Goal: Browse casually: Explore the website without a specific task or goal

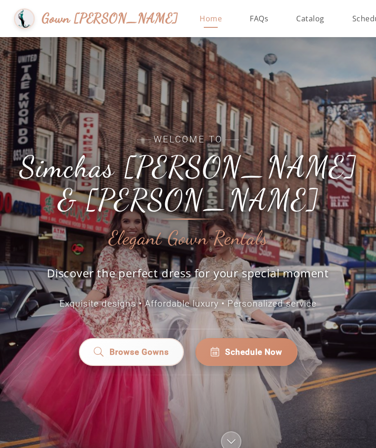
click at [140, 360] on link "Browse Gowns" at bounding box center [130, 352] width 105 height 28
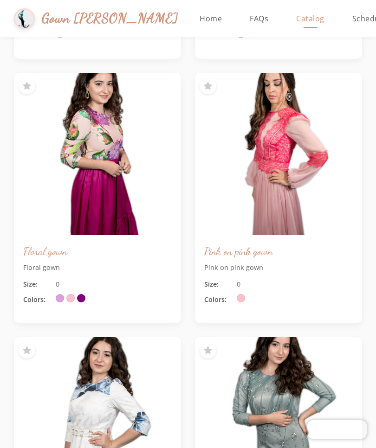
scroll to position [845, 0]
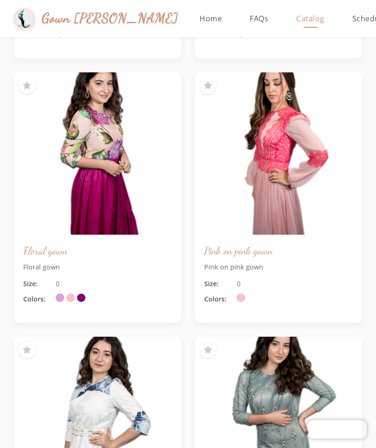
click at [291, 167] on img at bounding box center [278, 153] width 167 height 162
click at [333, 141] on img at bounding box center [278, 153] width 167 height 162
click at [290, 163] on img at bounding box center [278, 153] width 167 height 162
click at [294, 160] on img at bounding box center [278, 153] width 167 height 162
click at [288, 279] on div "Size: 0" at bounding box center [278, 284] width 148 height 10
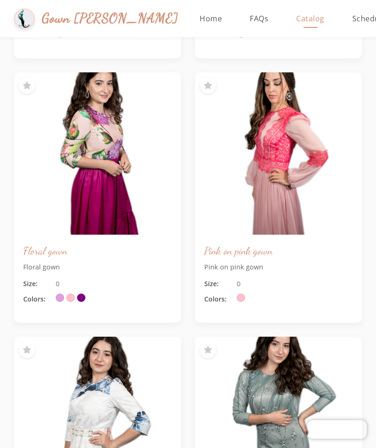
scroll to position [759, 0]
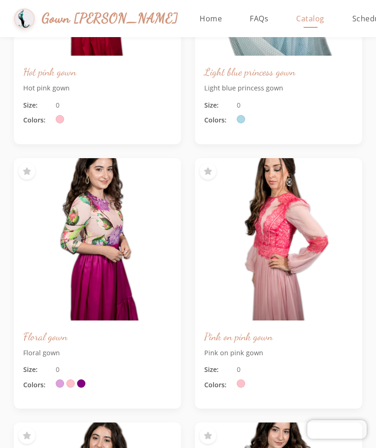
click at [270, 291] on img at bounding box center [278, 239] width 167 height 162
click at [263, 299] on img at bounding box center [278, 239] width 167 height 162
click at [213, 163] on button at bounding box center [207, 171] width 17 height 17
click at [211, 167] on icon at bounding box center [208, 170] width 8 height 7
click at [238, 372] on div "Size: 0 Colors:" at bounding box center [278, 377] width 148 height 26
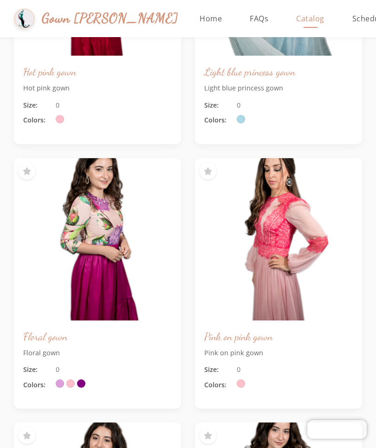
click at [245, 380] on div at bounding box center [241, 384] width 11 height 11
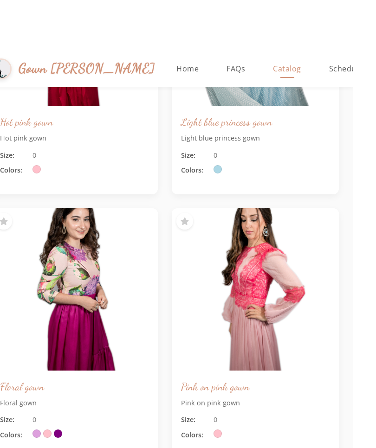
scroll to position [19, 0]
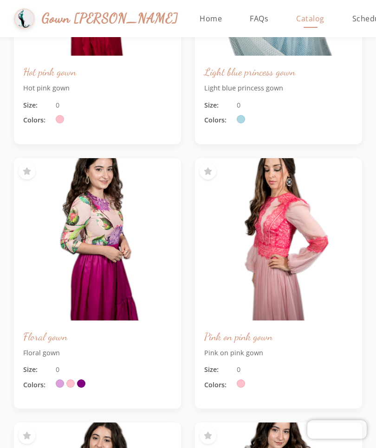
click at [206, 244] on img at bounding box center [278, 239] width 167 height 162
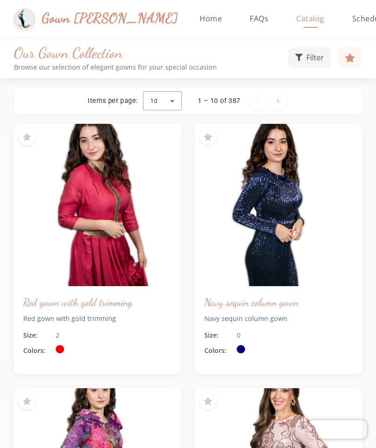
scroll to position [0, 0]
click at [199, 21] on span "Home" at bounding box center [210, 18] width 22 height 10
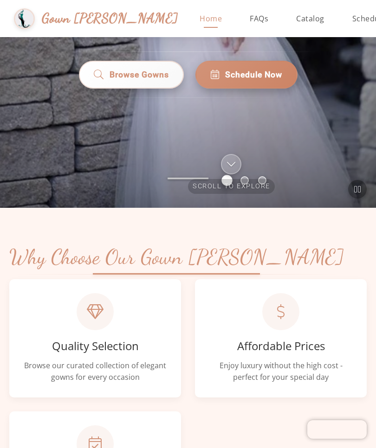
scroll to position [269, 0]
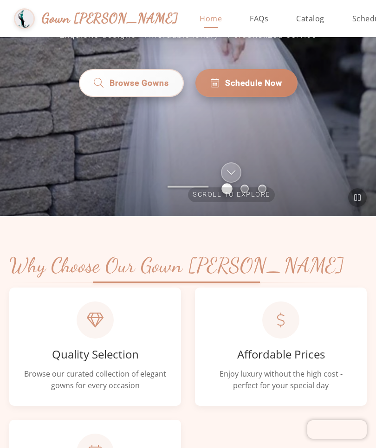
click at [216, 82] on icon at bounding box center [215, 83] width 9 height 10
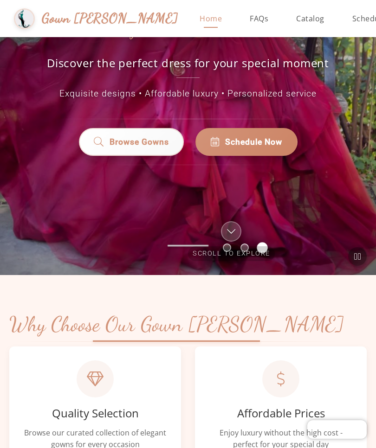
scroll to position [190, 0]
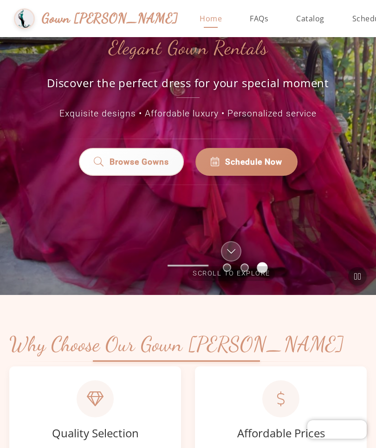
click at [296, 13] on span "Catalog" at bounding box center [310, 18] width 28 height 10
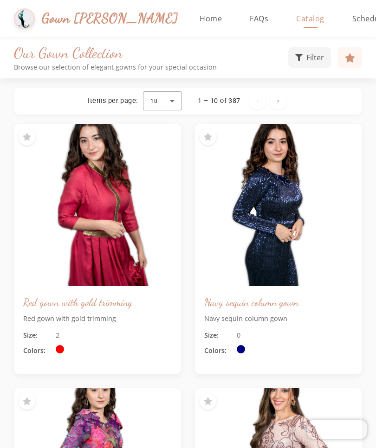
click at [171, 101] on div at bounding box center [162, 101] width 39 height 22
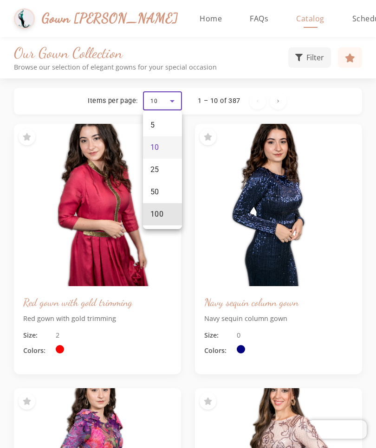
click at [154, 217] on span "100" at bounding box center [156, 214] width 13 height 11
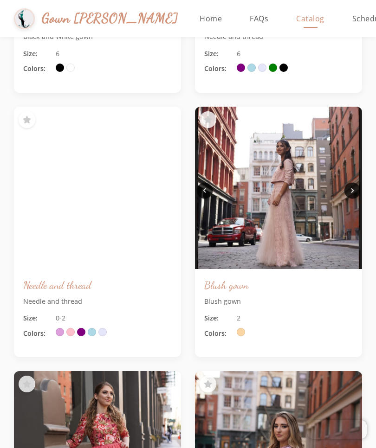
scroll to position [2965, 0]
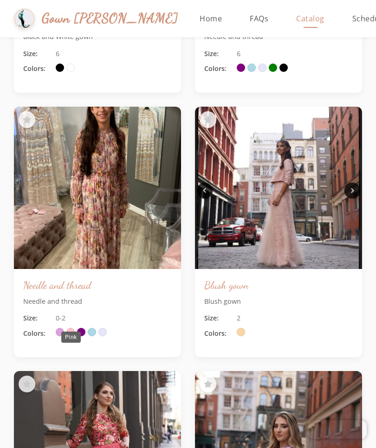
click at [73, 328] on span at bounding box center [70, 332] width 8 height 8
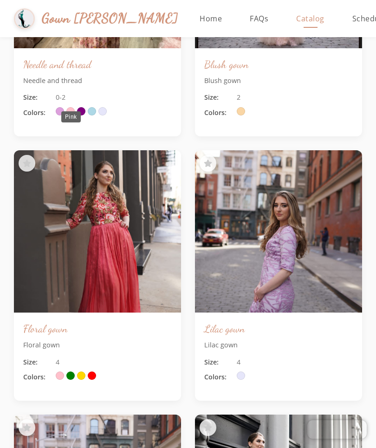
scroll to position [3185, 0]
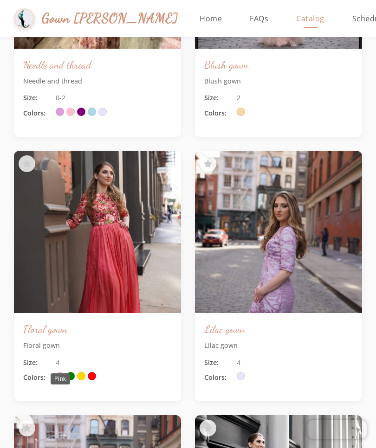
click at [59, 372] on span at bounding box center [60, 376] width 8 height 8
click at [63, 372] on span at bounding box center [60, 376] width 8 height 8
click at [64, 372] on span at bounding box center [60, 376] width 8 height 8
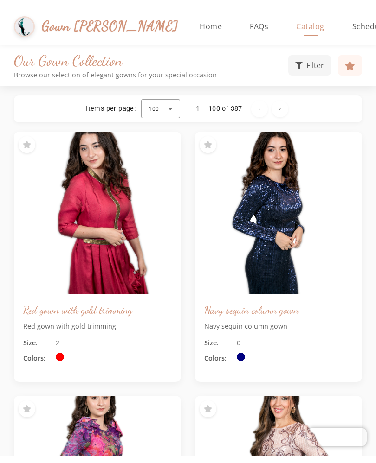
scroll to position [0, 0]
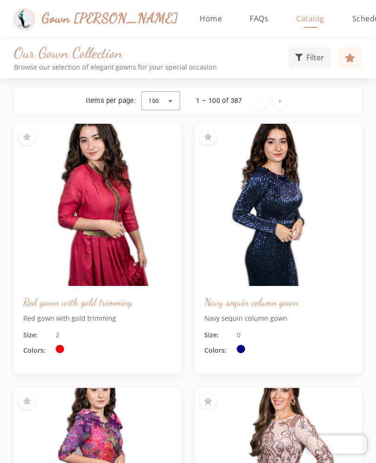
click at [104, 179] on img at bounding box center [97, 205] width 167 height 162
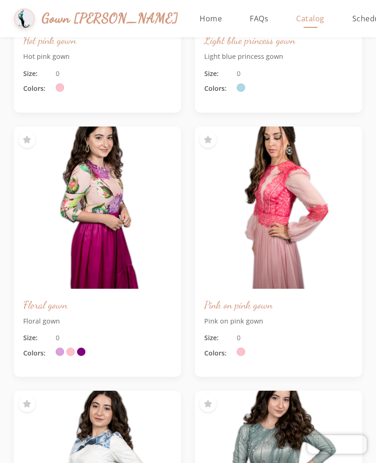
scroll to position [786, 0]
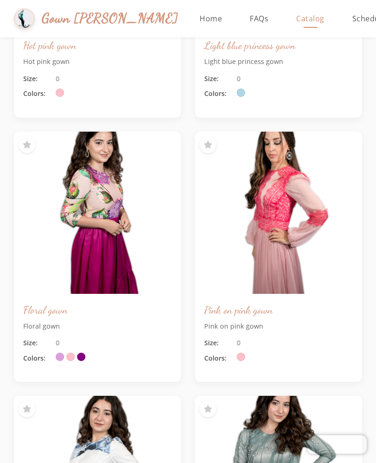
click at [241, 253] on img at bounding box center [278, 213] width 167 height 162
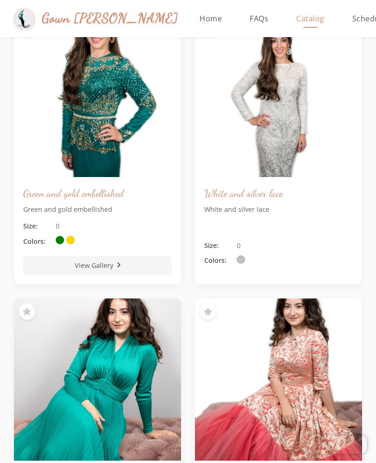
scroll to position [1686, 0]
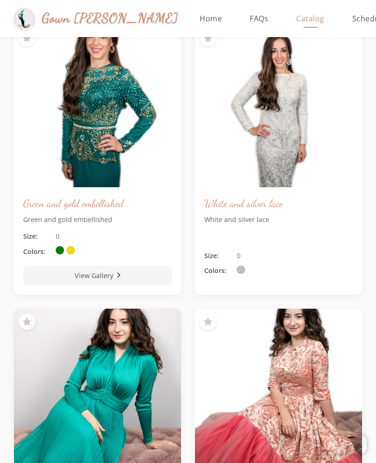
click at [65, 135] on img at bounding box center [97, 106] width 167 height 162
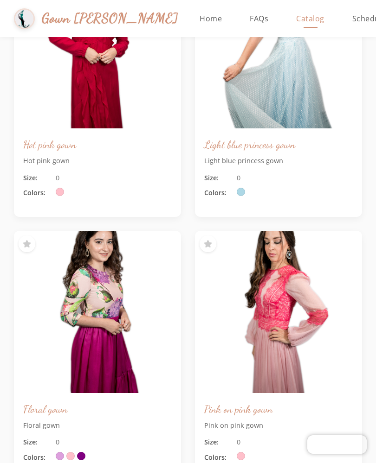
click at [251, 314] on img at bounding box center [278, 312] width 167 height 162
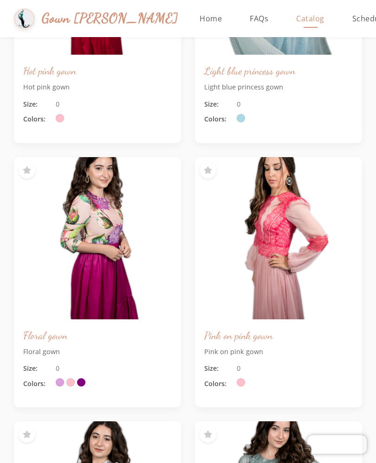
scroll to position [793, 0]
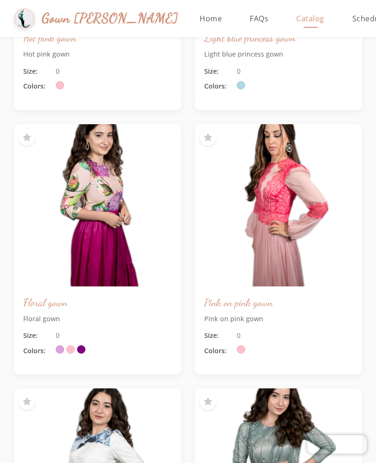
click at [223, 290] on div "Pink on pink gown Pink on pink gown Size: 0 Colors:" at bounding box center [278, 331] width 167 height 88
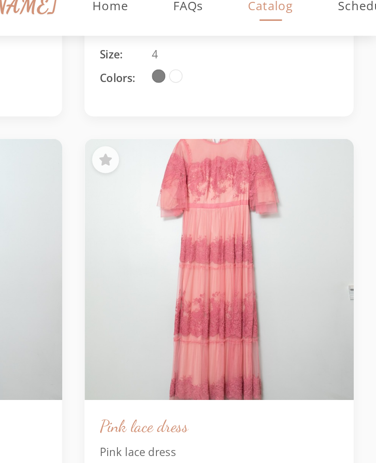
scroll to position [0, 0]
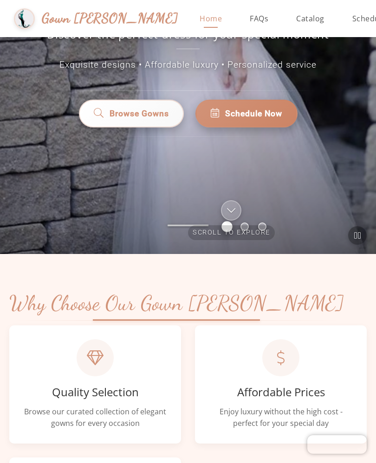
scroll to position [151, 0]
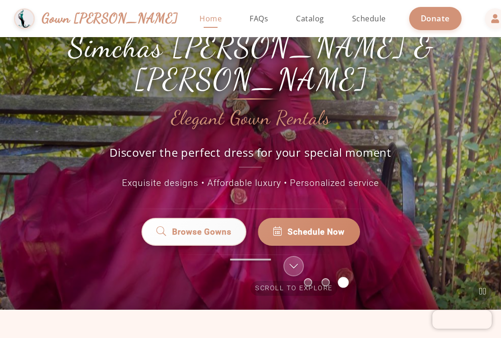
scroll to position [76, 0]
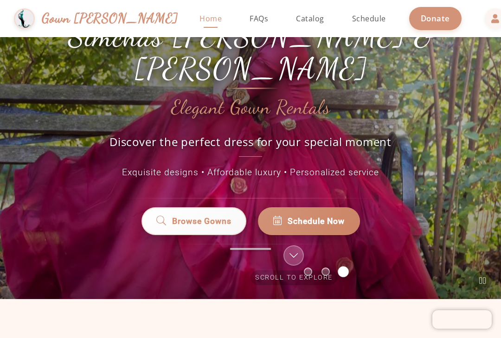
click at [326, 215] on span "Schedule Now" at bounding box center [316, 221] width 57 height 12
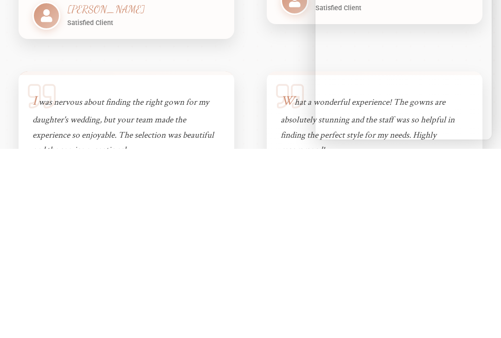
scroll to position [17, 0]
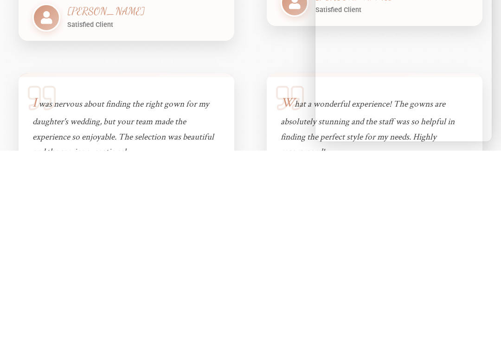
click at [43, 263] on div at bounding box center [42, 284] width 28 height 42
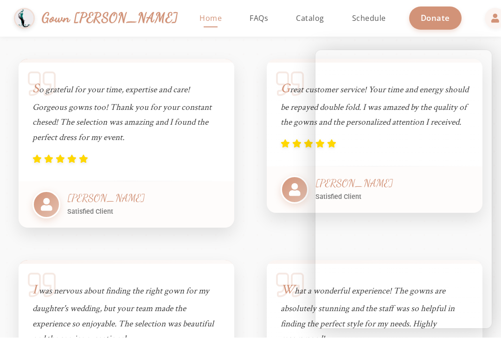
click at [3, 131] on div "Testimonials What Our Clients Say Hear from our satisfied clients about their e…" at bounding box center [250, 255] width 501 height 601
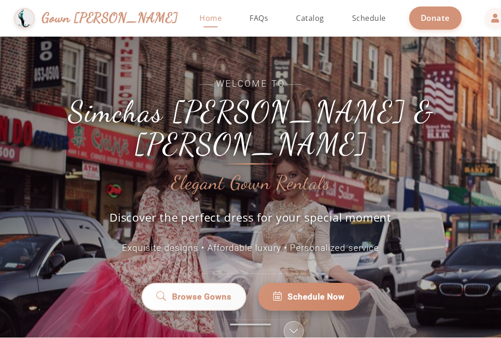
scroll to position [-9, 0]
